Goal: Task Accomplishment & Management: Manage account settings

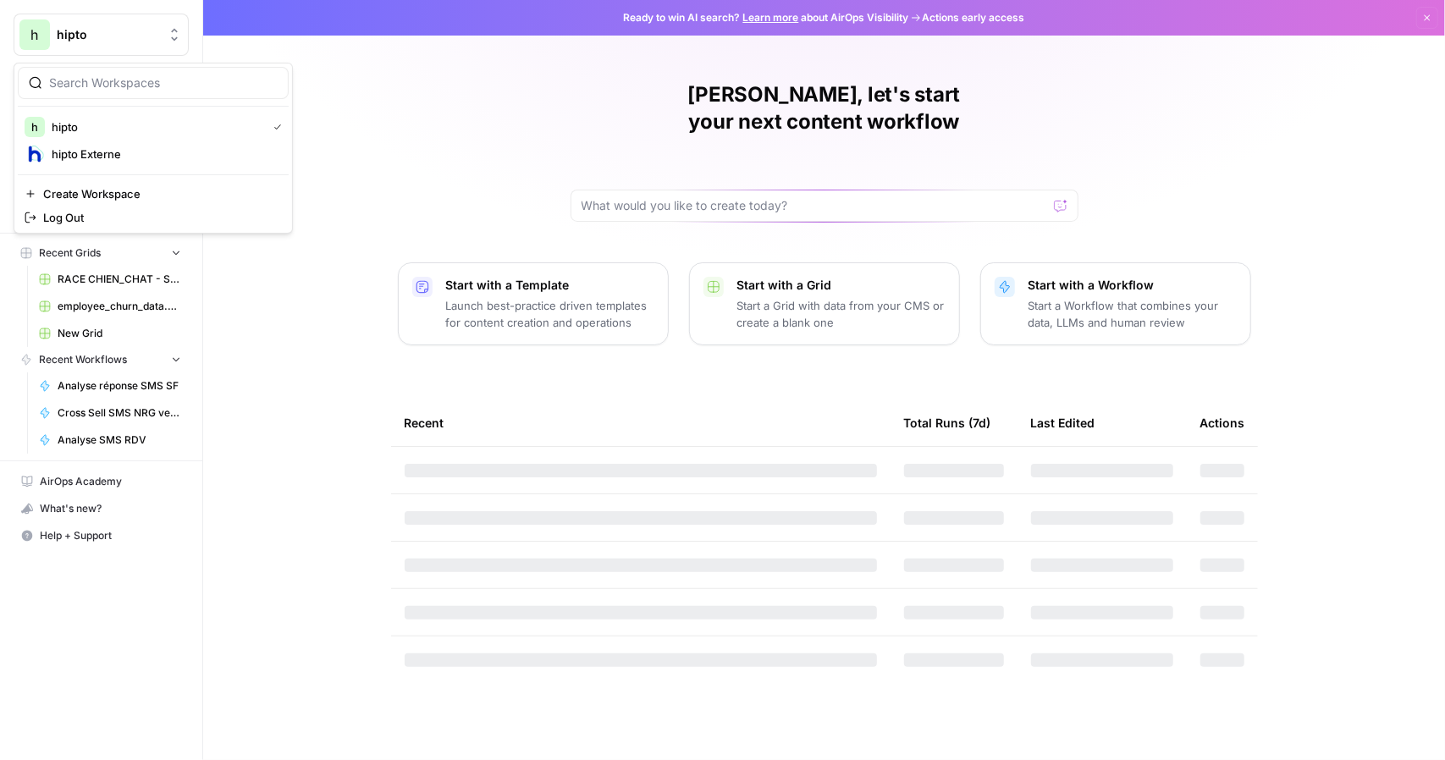
click at [169, 36] on icon "Workspace: hipto" at bounding box center [174, 34] width 17 height 17
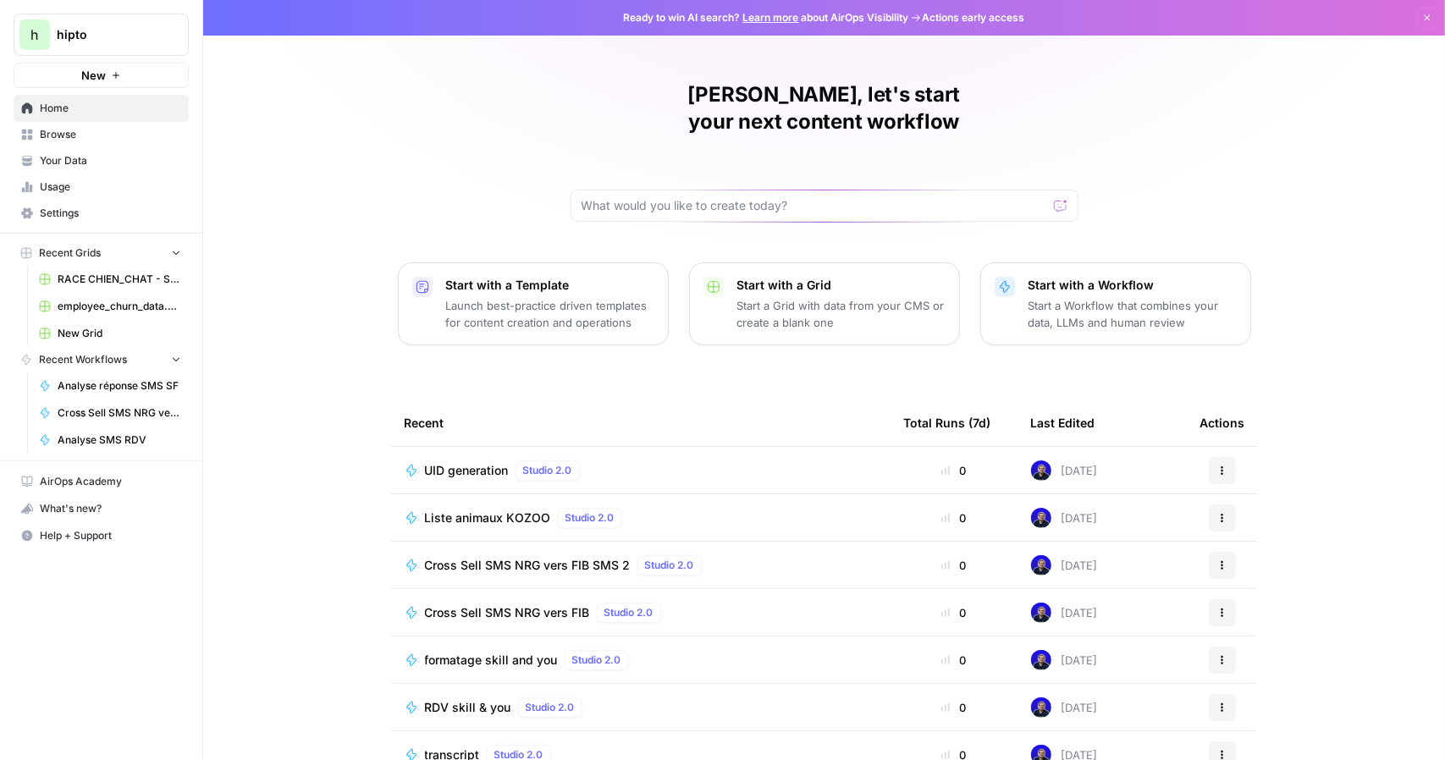
click at [298, 447] on div "[PERSON_NAME], let's start your next content workflow Start with a Template Lau…" at bounding box center [824, 403] width 1242 height 806
click at [81, 216] on span "Settings" at bounding box center [110, 213] width 141 height 15
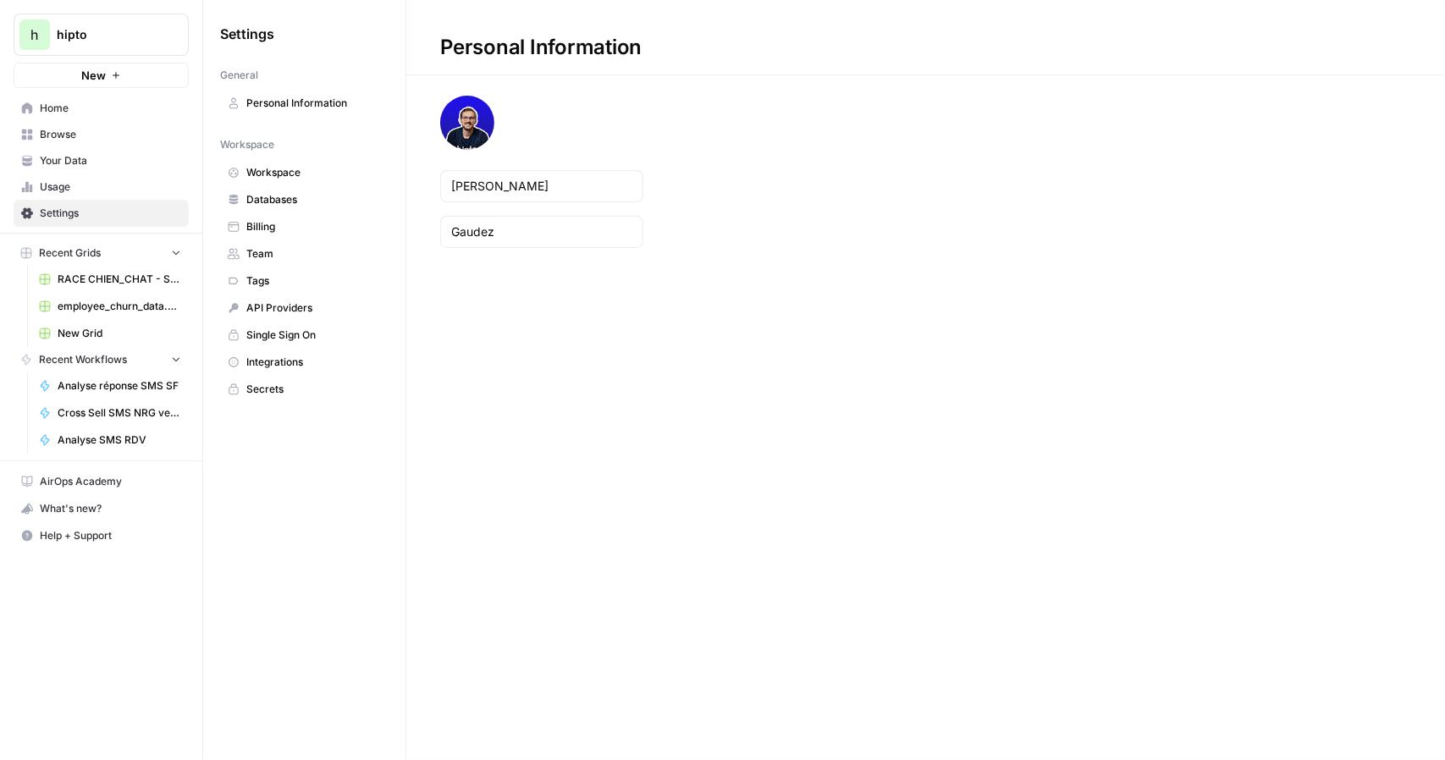
click at [312, 221] on span "Billing" at bounding box center [313, 226] width 135 height 15
click at [259, 223] on span "Billing" at bounding box center [313, 226] width 135 height 15
click at [271, 192] on span "Databases" at bounding box center [313, 199] width 135 height 15
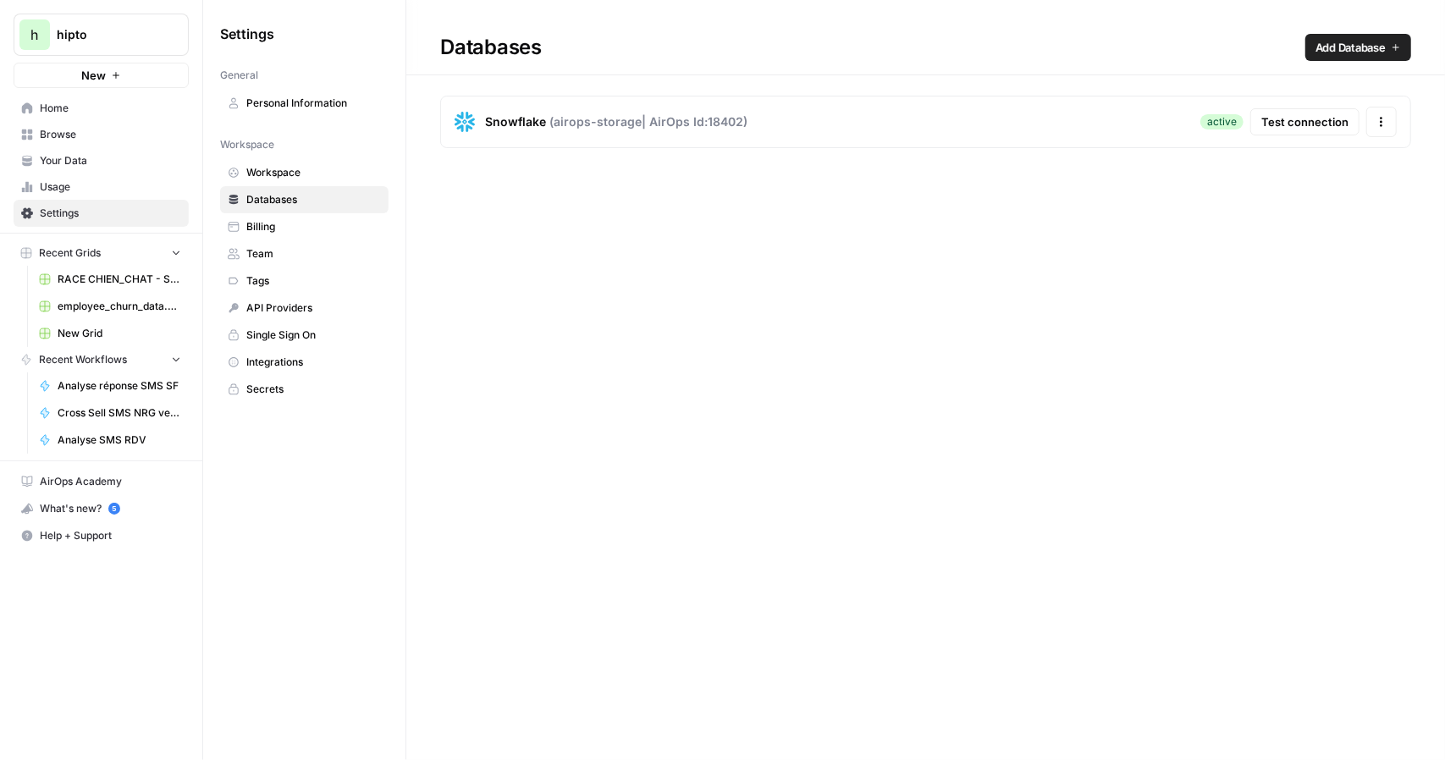
click at [267, 221] on span "Billing" at bounding box center [313, 226] width 135 height 15
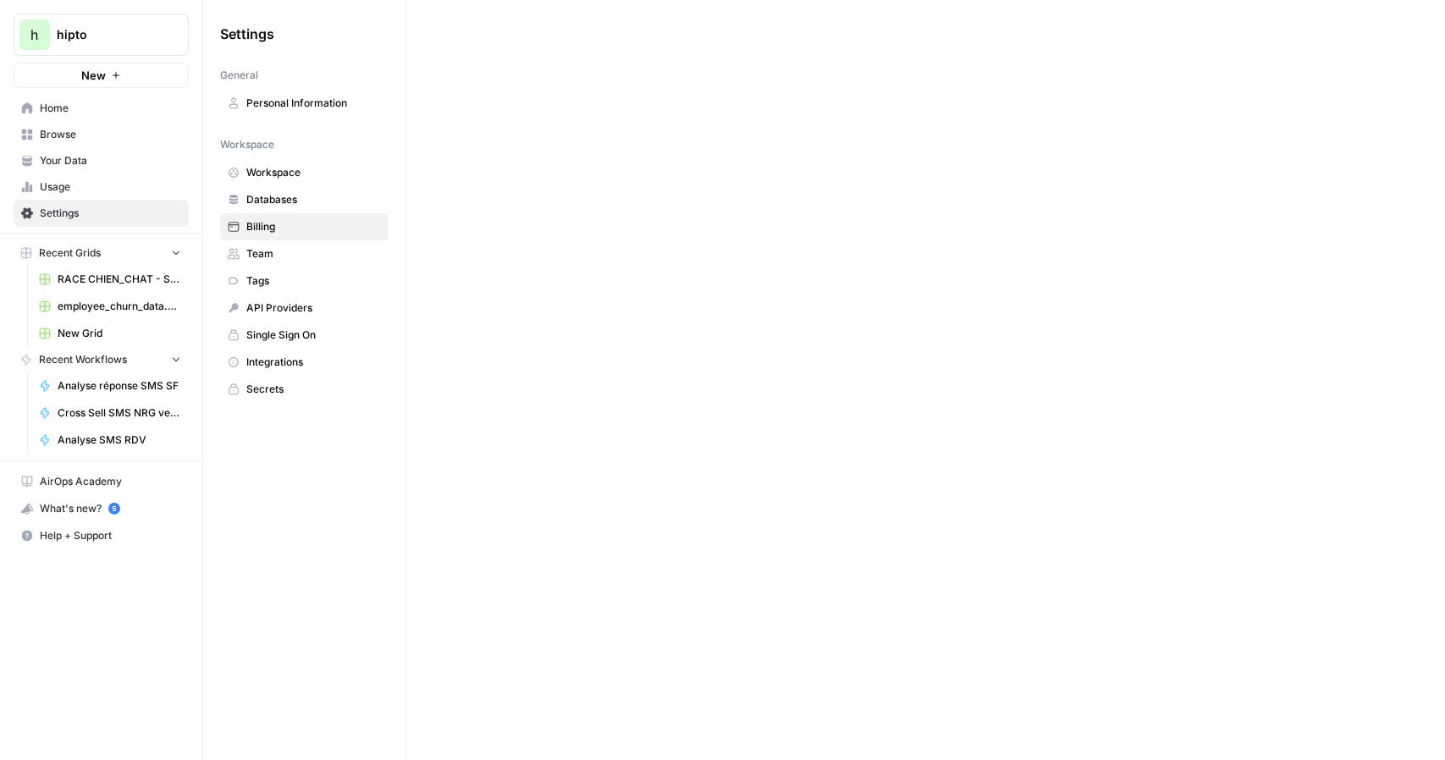
click at [273, 246] on span "Team" at bounding box center [313, 253] width 135 height 15
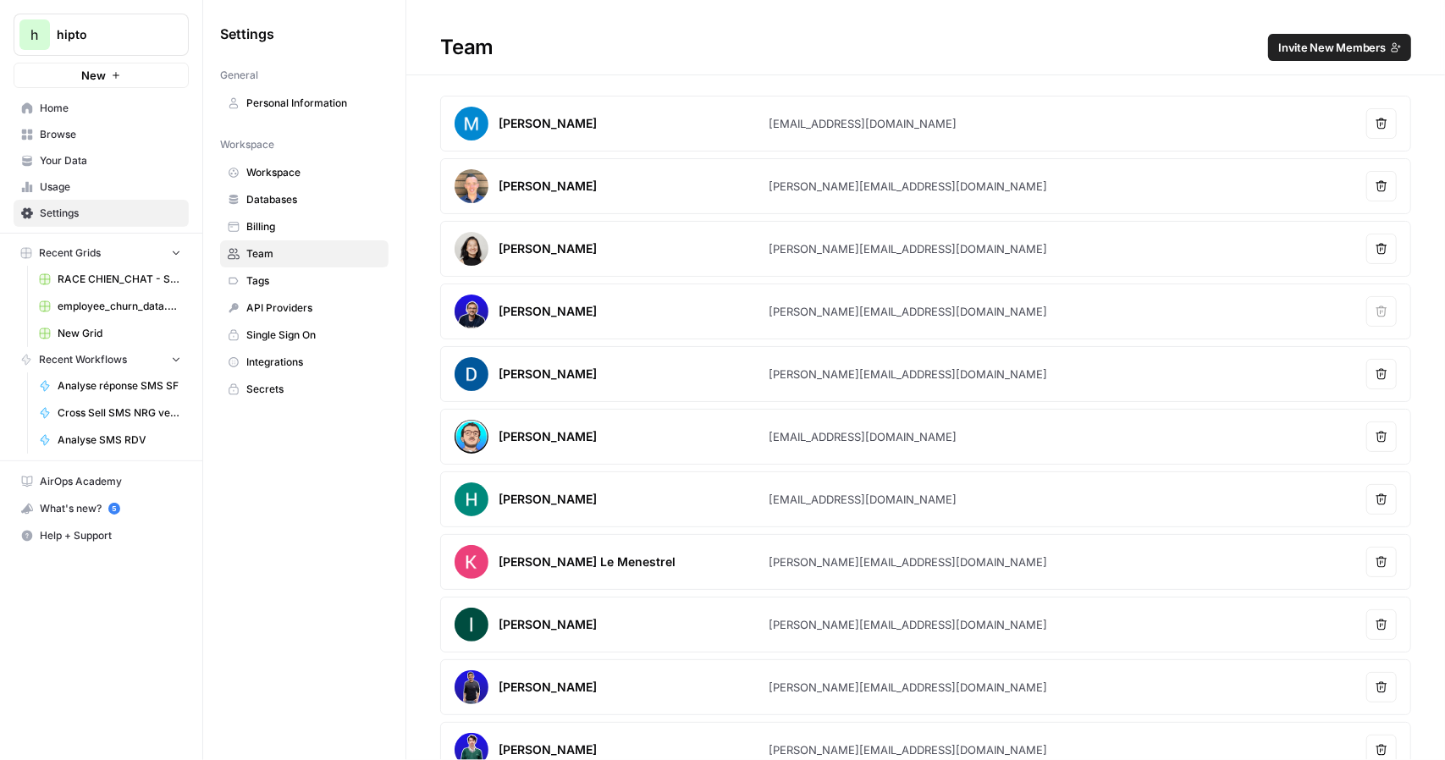
click at [283, 229] on span "Billing" at bounding box center [313, 226] width 135 height 15
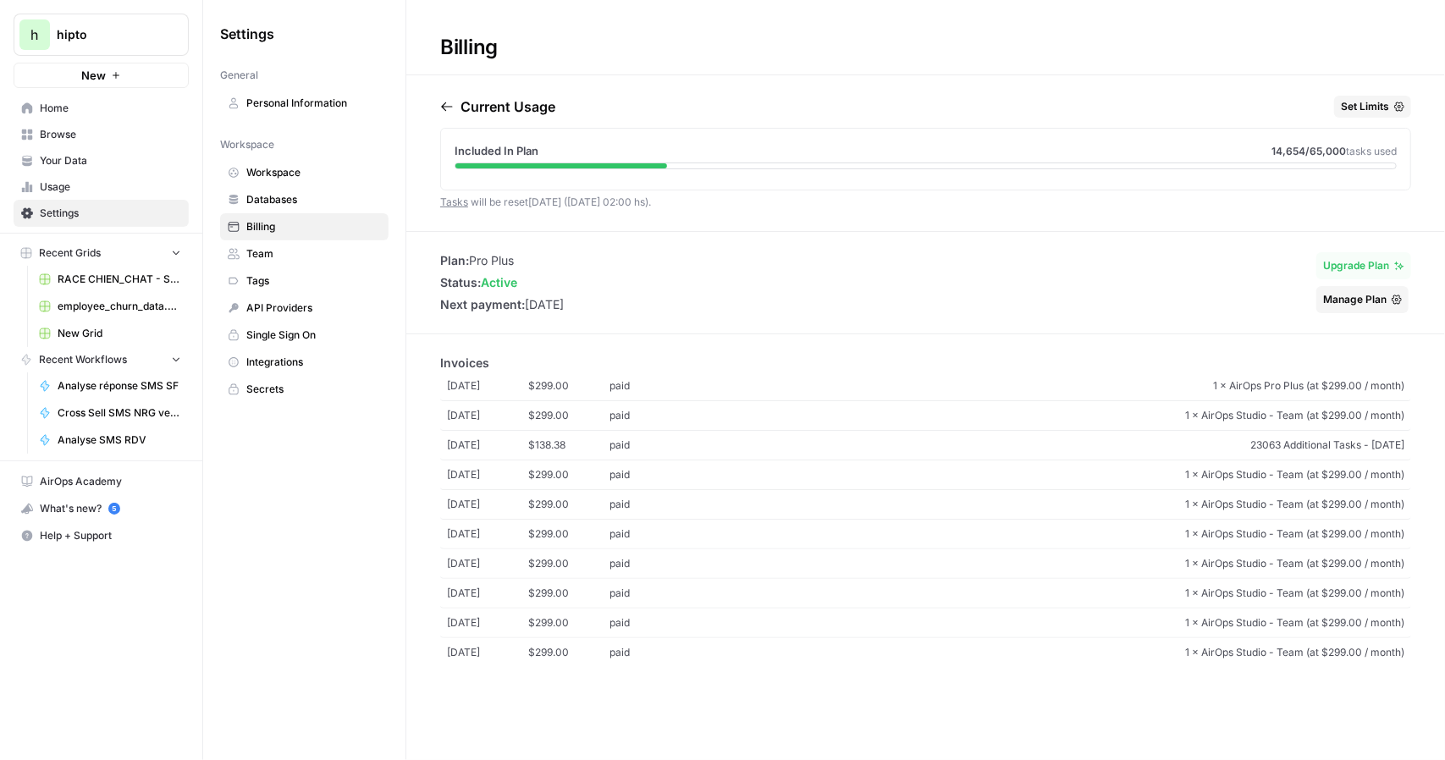
click at [1374, 297] on span "Manage Plan" at bounding box center [1354, 299] width 63 height 15
